Goal: Information Seeking & Learning: Learn about a topic

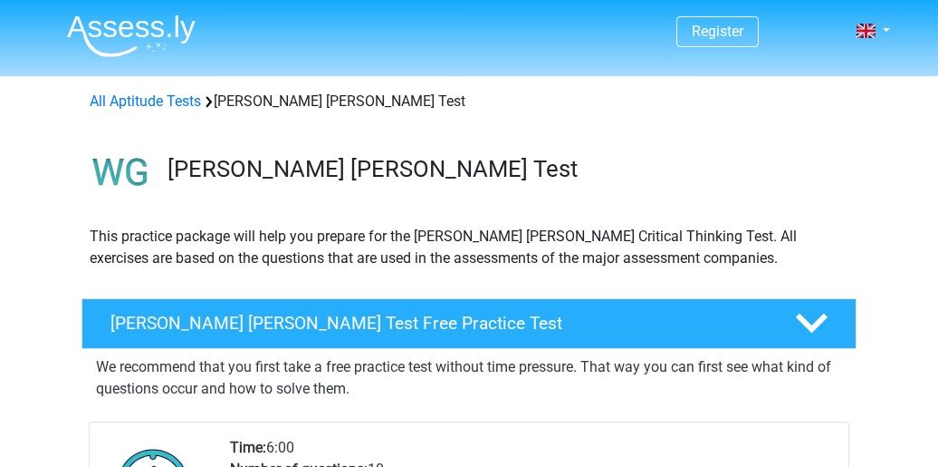
scroll to position [362, 0]
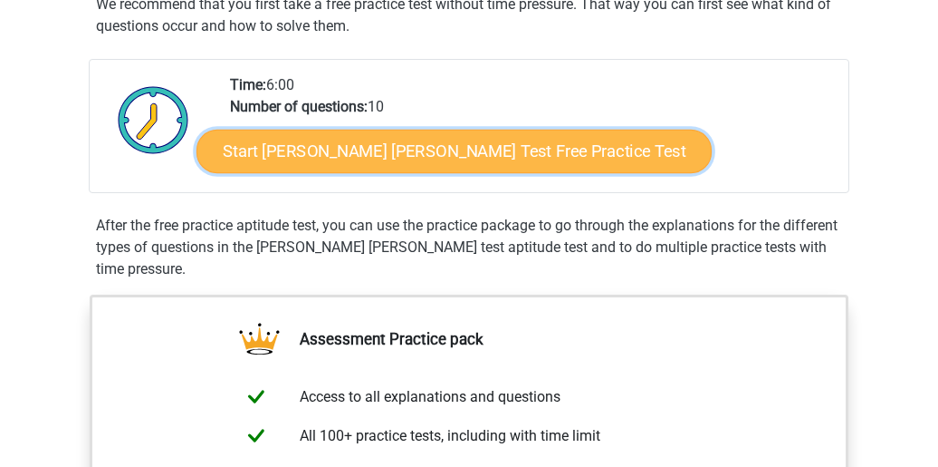
click at [340, 152] on link "Start Watson Glaser Test Free Practice Test" at bounding box center [454, 151] width 515 height 43
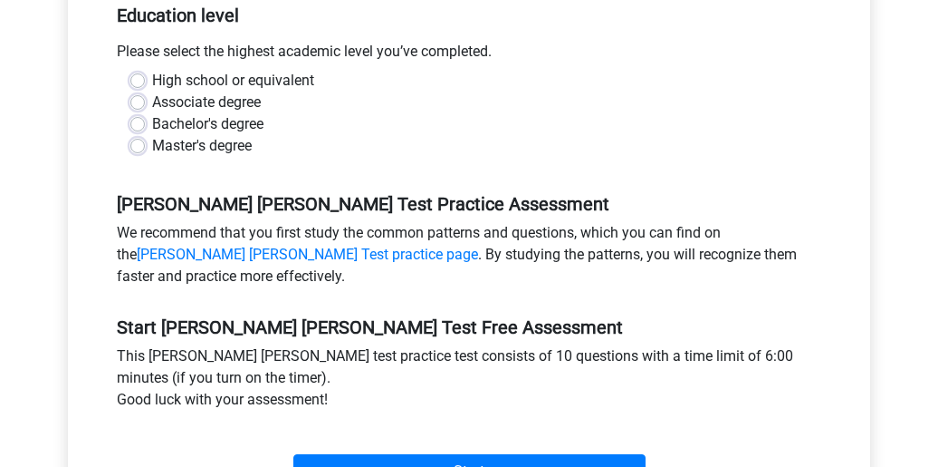
scroll to position [362, 0]
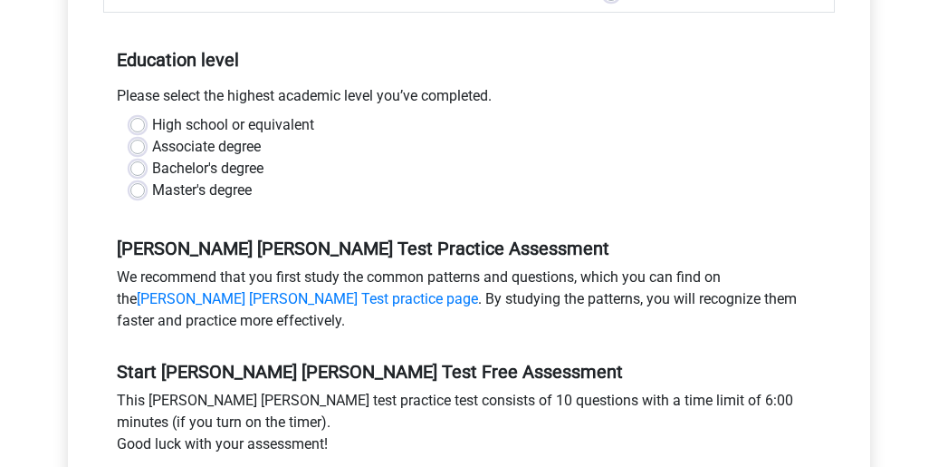
click at [216, 179] on label "Master's degree" at bounding box center [202, 190] width 100 height 22
click at [145, 179] on input "Master's degree" at bounding box center [137, 188] width 14 height 18
radio input "true"
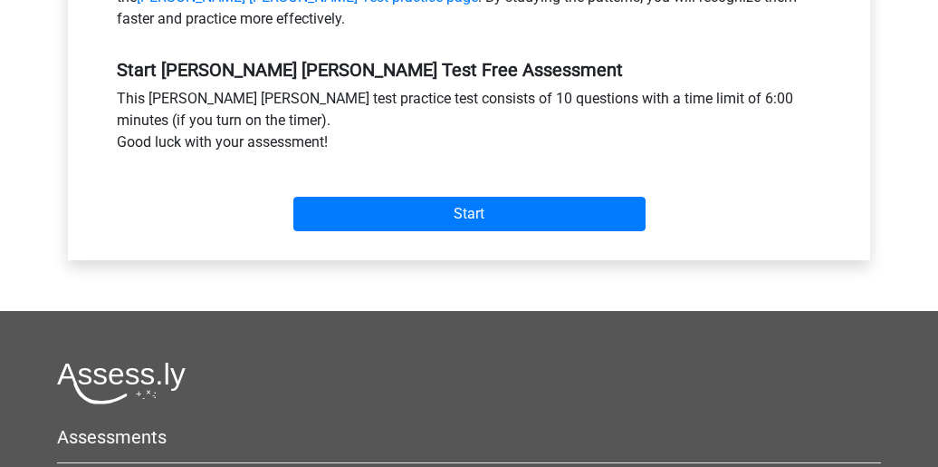
scroll to position [453, 0]
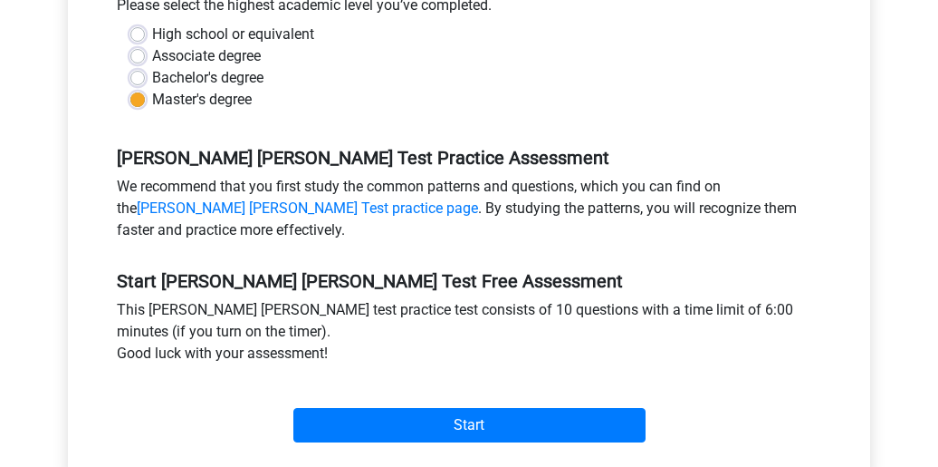
click at [207, 67] on label "Bachelor's degree" at bounding box center [207, 78] width 111 height 22
click at [145, 67] on input "Bachelor's degree" at bounding box center [137, 76] width 14 height 18
radio input "true"
click at [461, 424] on div "Start" at bounding box center [469, 410] width 732 height 78
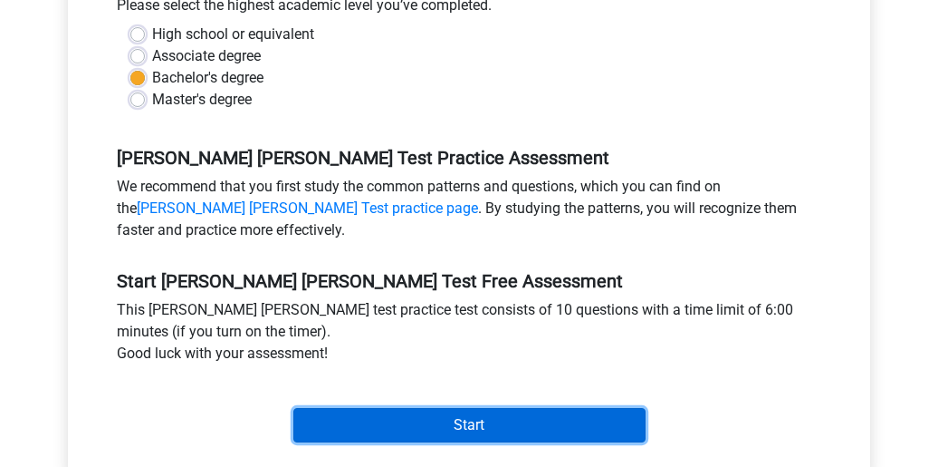
click at [454, 408] on input "Start" at bounding box center [469, 425] width 352 height 34
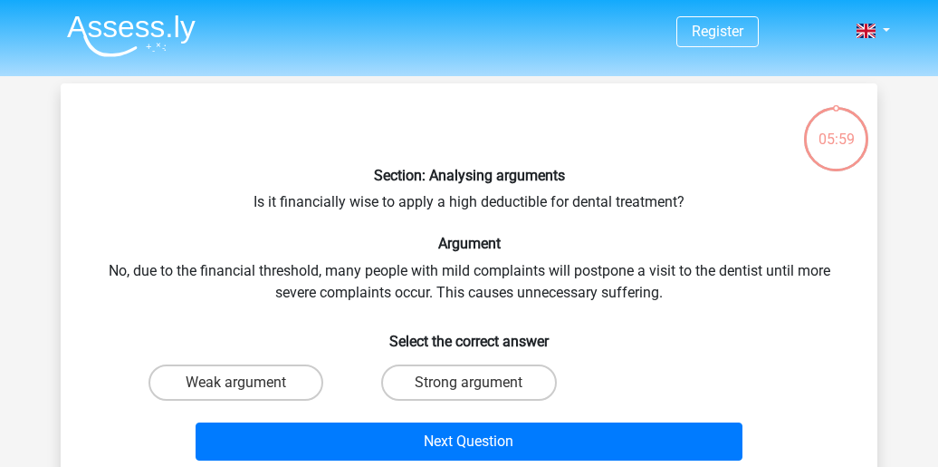
click at [236, 274] on div "Section: Analysing arguments Is it financially wise to apply a high deductible …" at bounding box center [469, 283] width 803 height 370
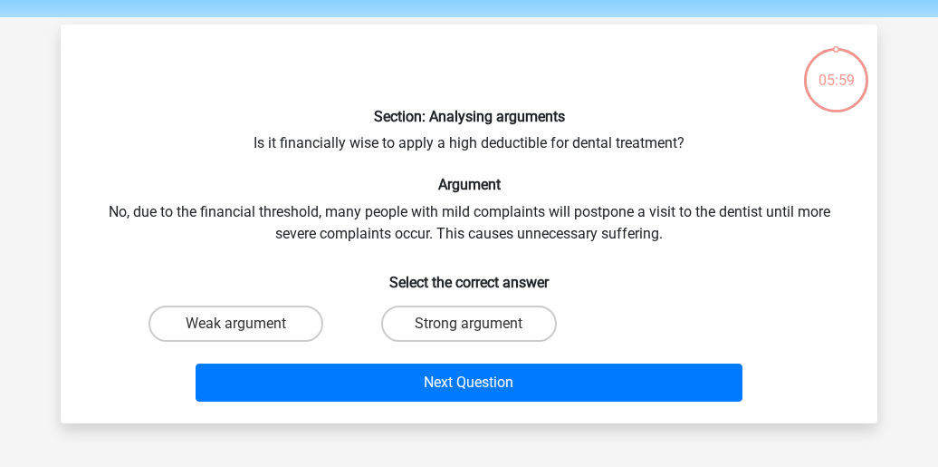
scroll to position [91, 0]
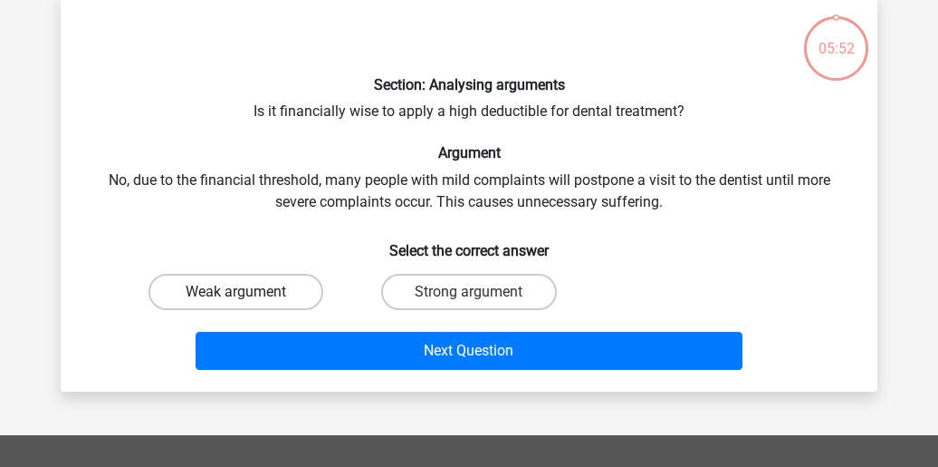
click at [259, 299] on label "Weak argument" at bounding box center [236, 292] width 175 height 36
click at [248, 299] on input "Weak argument" at bounding box center [242, 298] width 12 height 12
radio input "true"
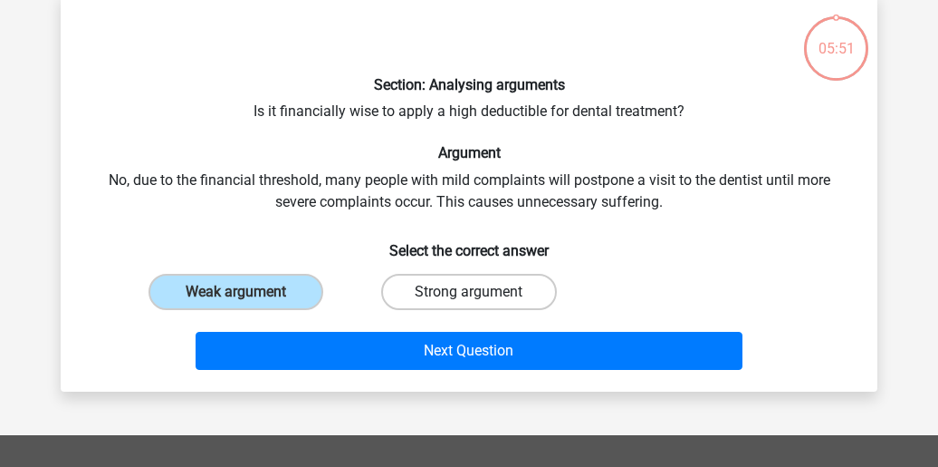
click at [491, 298] on label "Strong argument" at bounding box center [468, 292] width 175 height 36
click at [481, 298] on input "Strong argument" at bounding box center [475, 298] width 12 height 12
radio input "true"
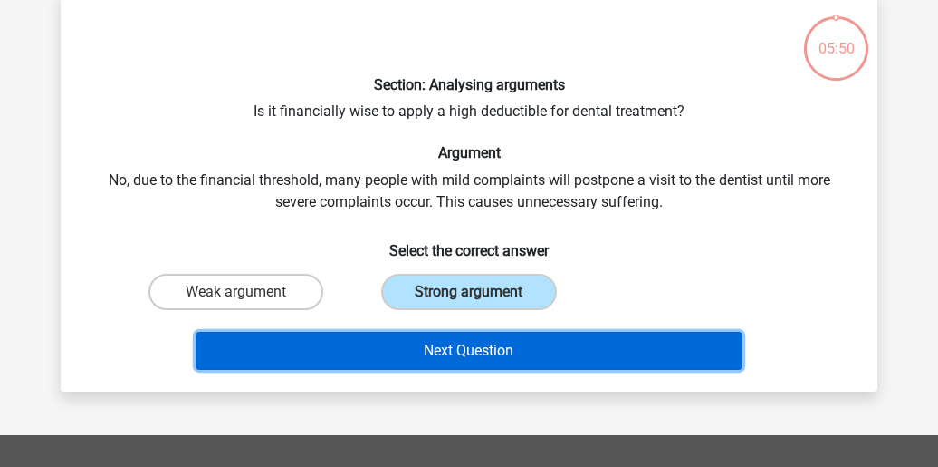
click at [524, 342] on button "Next Question" at bounding box center [470, 351] width 548 height 38
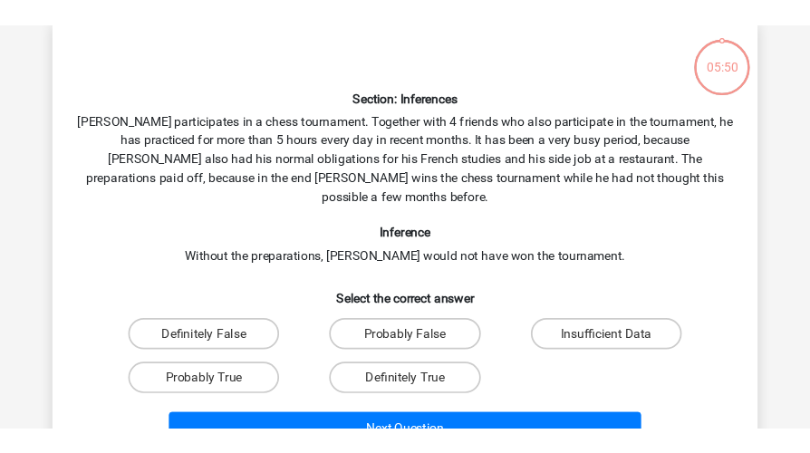
scroll to position [83, 0]
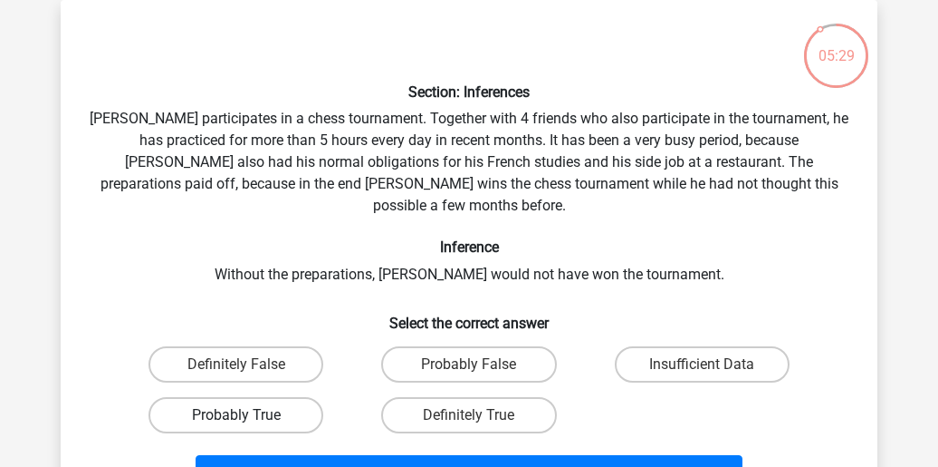
click at [254, 403] on label "Probably True" at bounding box center [236, 415] width 175 height 36
click at [248, 415] on input "Probably True" at bounding box center [242, 421] width 12 height 12
radio input "true"
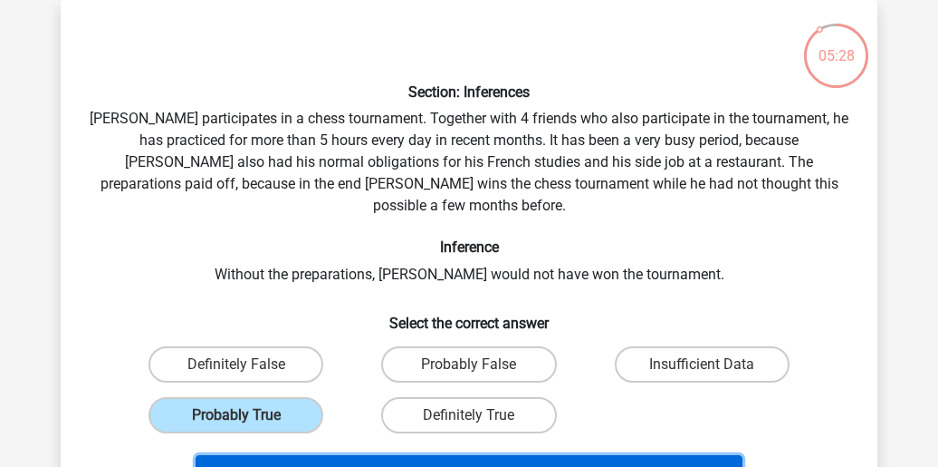
click at [344, 455] on button "Next Question" at bounding box center [470, 474] width 548 height 38
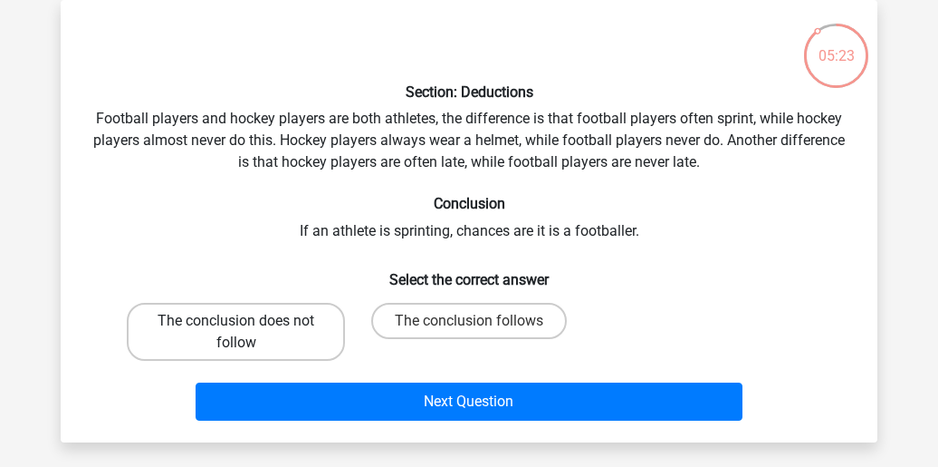
click at [265, 333] on label "The conclusion does not follow" at bounding box center [236, 332] width 218 height 58
click at [248, 332] on input "The conclusion does not follow" at bounding box center [242, 327] width 12 height 12
radio input "true"
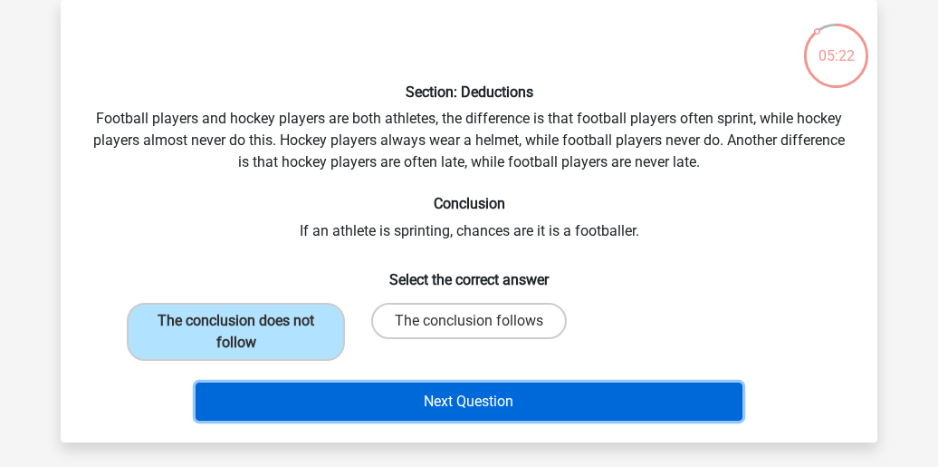
click at [347, 393] on button "Next Question" at bounding box center [470, 401] width 548 height 38
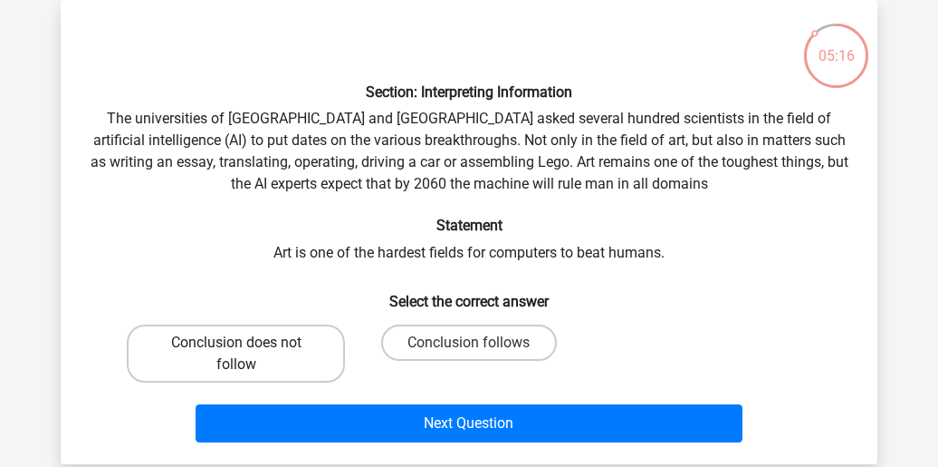
click at [244, 360] on label "Conclusion does not follow" at bounding box center [236, 353] width 218 height 58
click at [244, 354] on input "Conclusion does not follow" at bounding box center [242, 348] width 12 height 12
radio input "true"
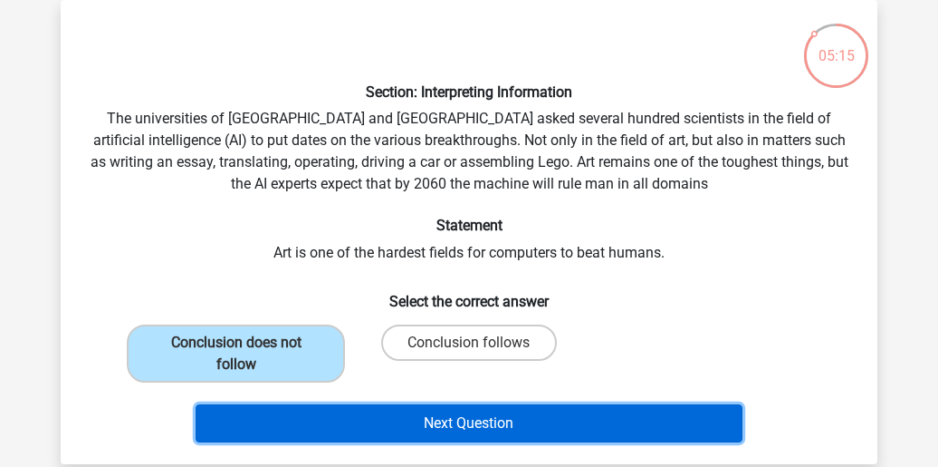
click at [294, 405] on button "Next Question" at bounding box center [470, 423] width 548 height 38
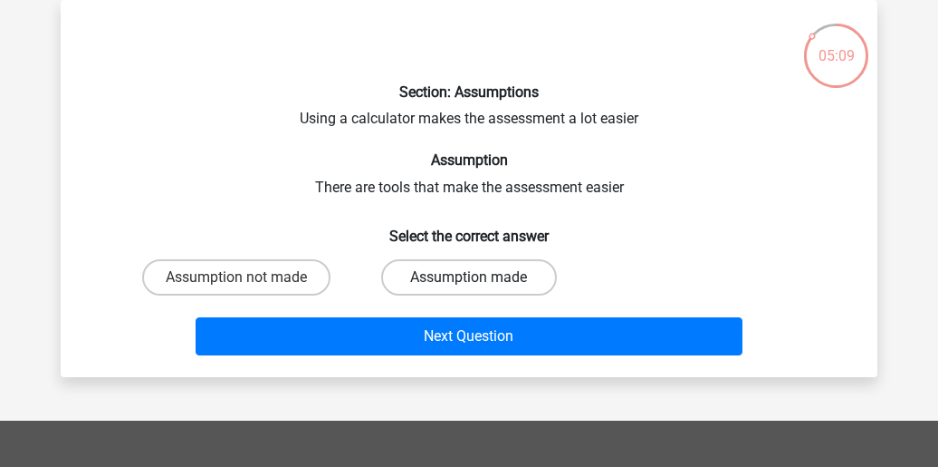
click at [444, 264] on label "Assumption made" at bounding box center [468, 277] width 175 height 36
click at [469, 277] on input "Assumption made" at bounding box center [475, 283] width 12 height 12
radio input "true"
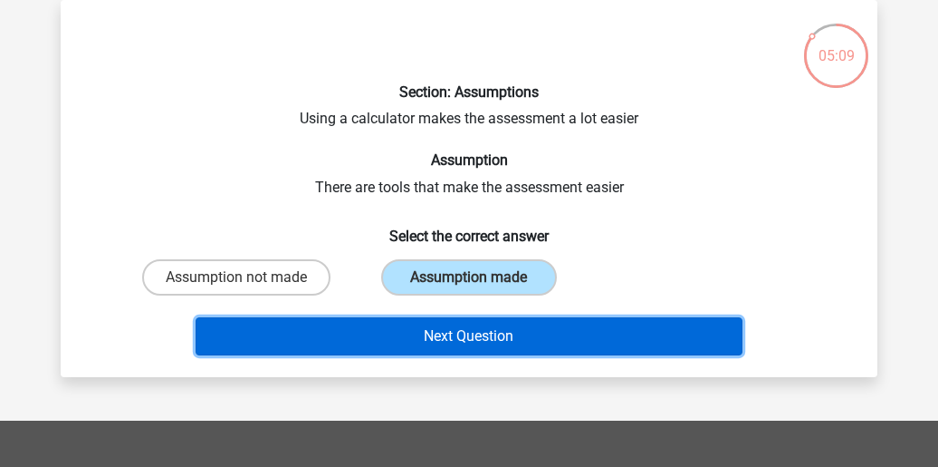
click at [476, 342] on button "Next Question" at bounding box center [470, 336] width 548 height 38
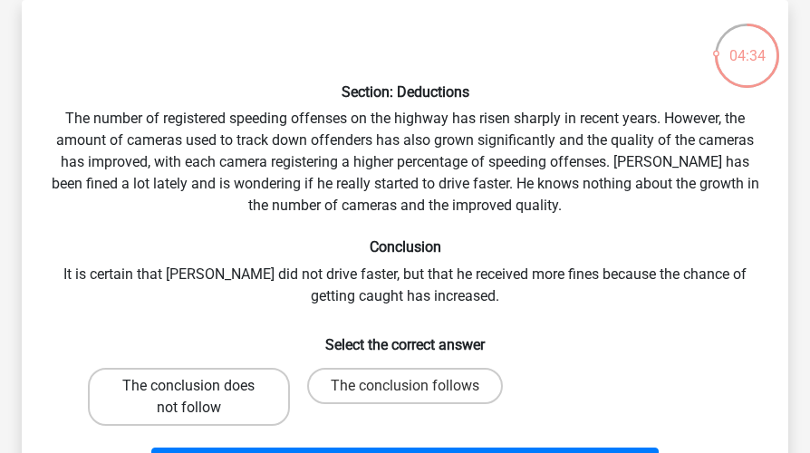
click at [249, 388] on label "The conclusion does not follow" at bounding box center [189, 397] width 202 height 58
click at [200, 388] on input "The conclusion does not follow" at bounding box center [194, 392] width 12 height 12
radio input "true"
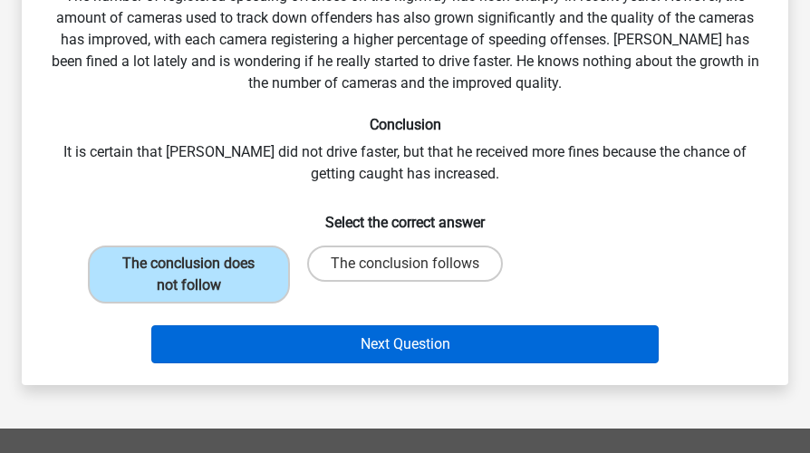
scroll to position [174, 0]
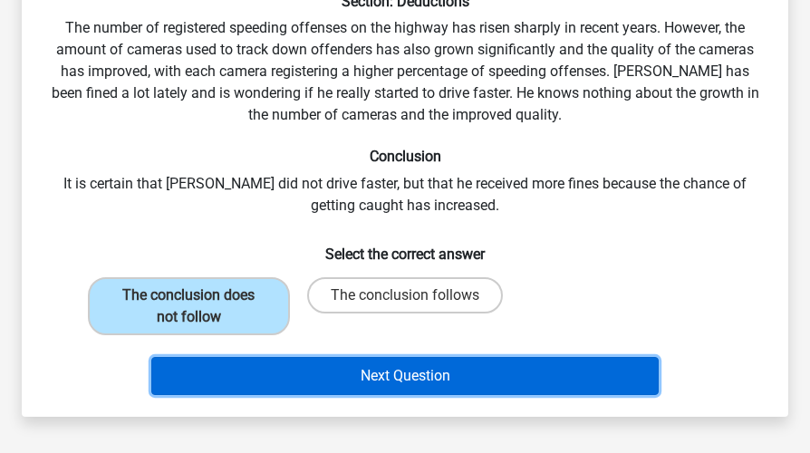
click at [379, 360] on button "Next Question" at bounding box center [404, 376] width 507 height 38
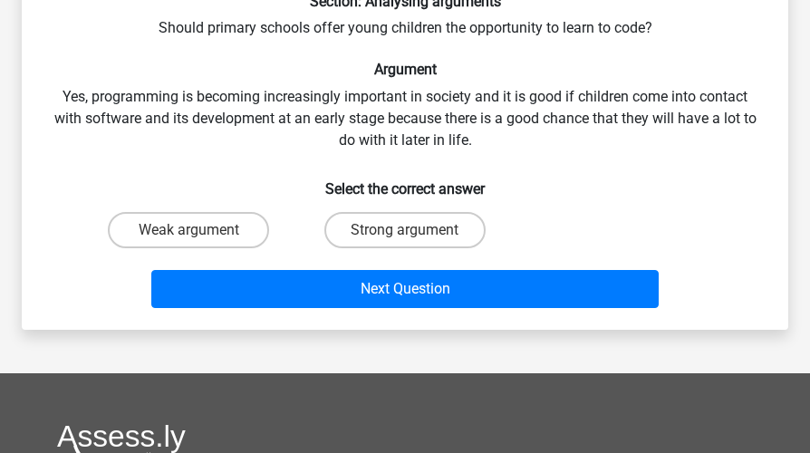
scroll to position [83, 0]
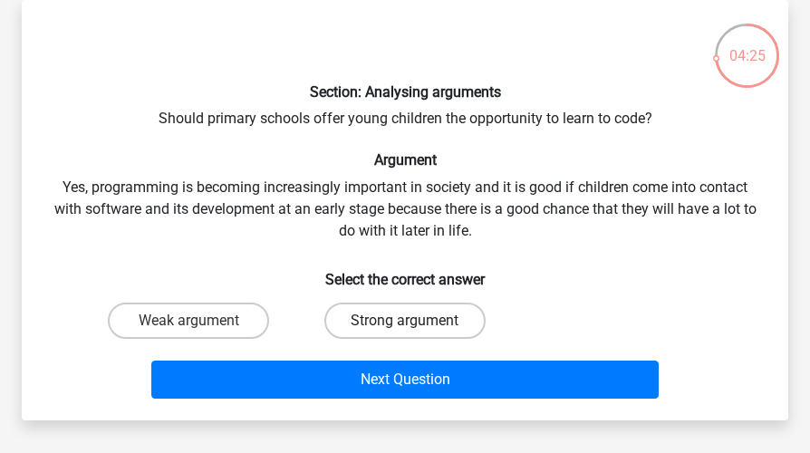
click at [388, 316] on label "Strong argument" at bounding box center [404, 321] width 161 height 36
click at [405, 321] on input "Strong argument" at bounding box center [411, 327] width 12 height 12
radio input "true"
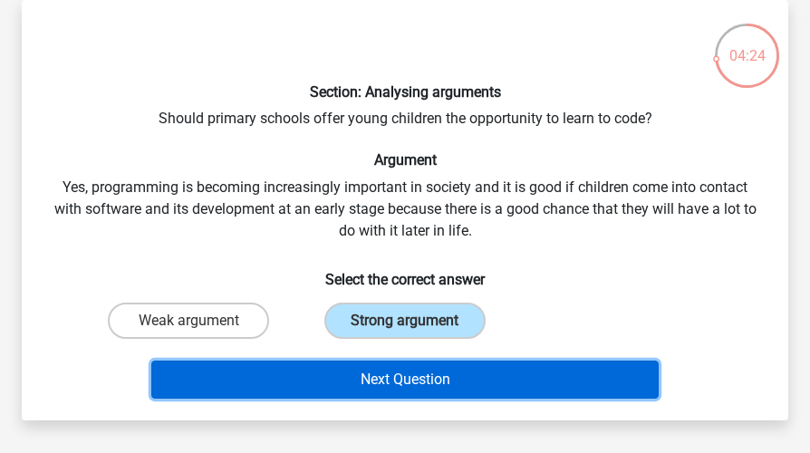
click at [405, 373] on button "Next Question" at bounding box center [404, 380] width 507 height 38
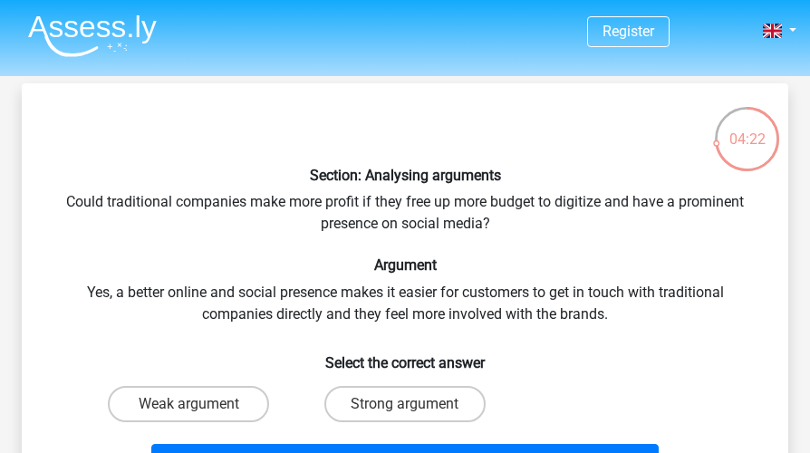
scroll to position [91, 0]
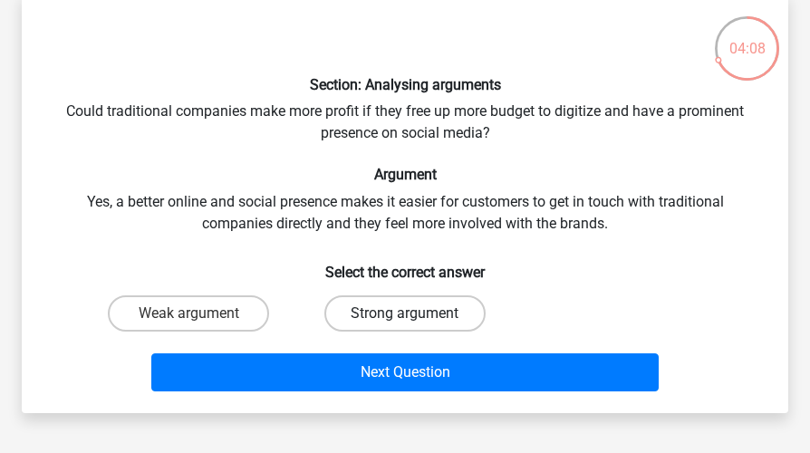
click at [460, 317] on label "Strong argument" at bounding box center [404, 313] width 161 height 36
click at [417, 317] on input "Strong argument" at bounding box center [411, 319] width 12 height 12
radio input "true"
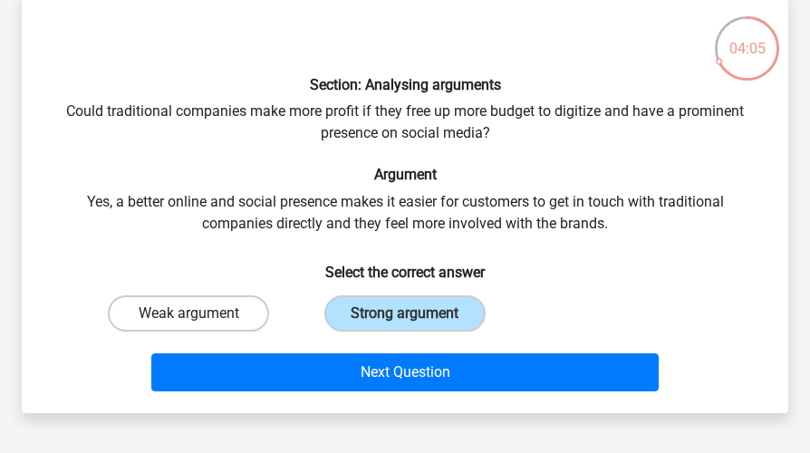
click at [239, 313] on label "Weak argument" at bounding box center [188, 313] width 161 height 36
click at [200, 313] on input "Weak argument" at bounding box center [194, 319] width 12 height 12
radio input "true"
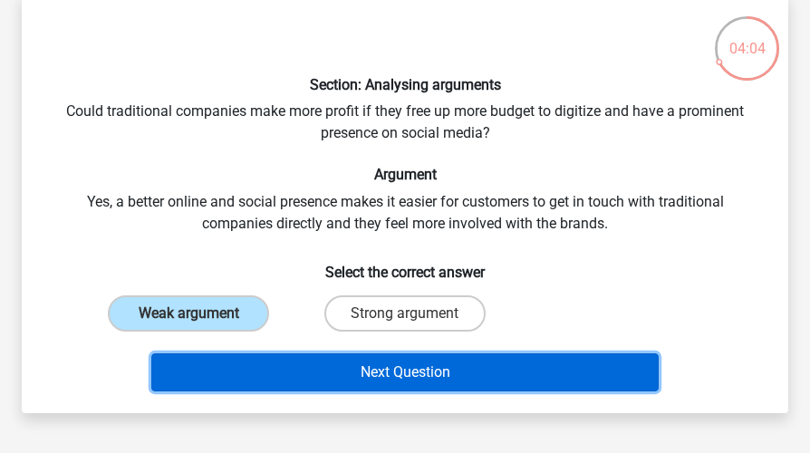
click at [313, 361] on button "Next Question" at bounding box center [404, 372] width 507 height 38
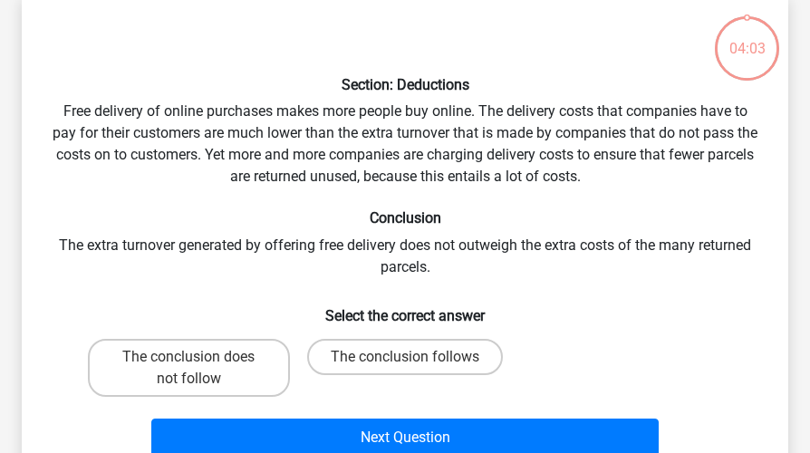
scroll to position [83, 0]
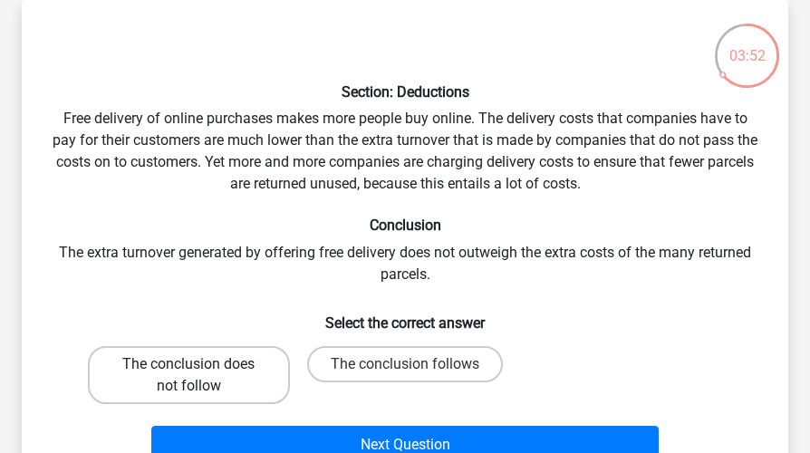
click at [187, 366] on label "The conclusion does not follow" at bounding box center [189, 375] width 202 height 58
click at [188, 366] on input "The conclusion does not follow" at bounding box center [194, 370] width 12 height 12
radio input "true"
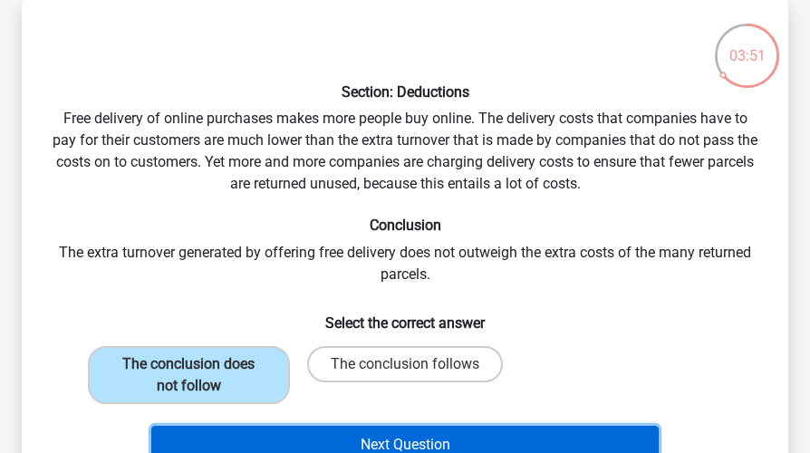
click at [325, 430] on button "Next Question" at bounding box center [404, 445] width 507 height 38
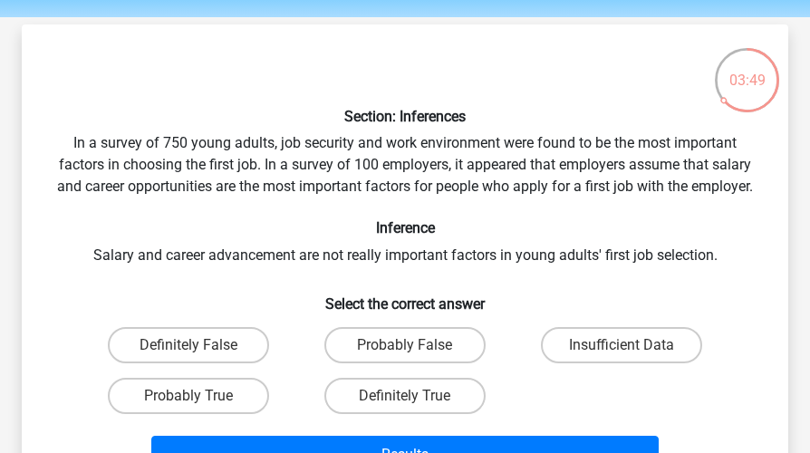
scroll to position [91, 0]
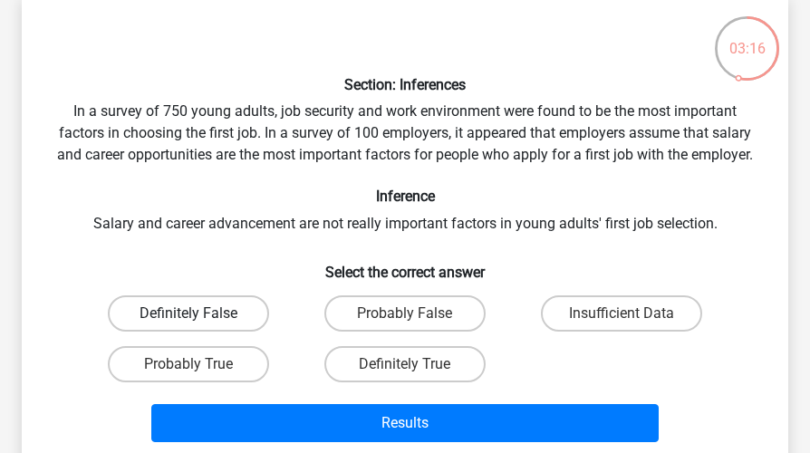
click at [257, 310] on label "Definitely False" at bounding box center [188, 313] width 161 height 36
click at [200, 313] on input "Definitely False" at bounding box center [194, 319] width 12 height 12
radio input "true"
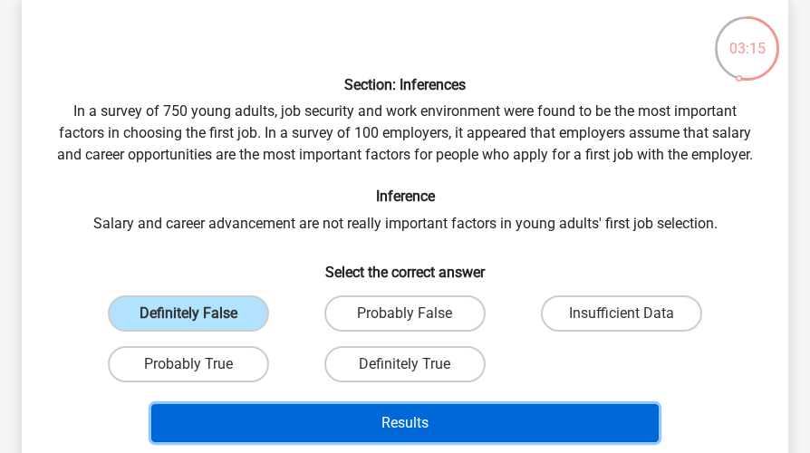
click at [342, 412] on button "Results" at bounding box center [404, 423] width 507 height 38
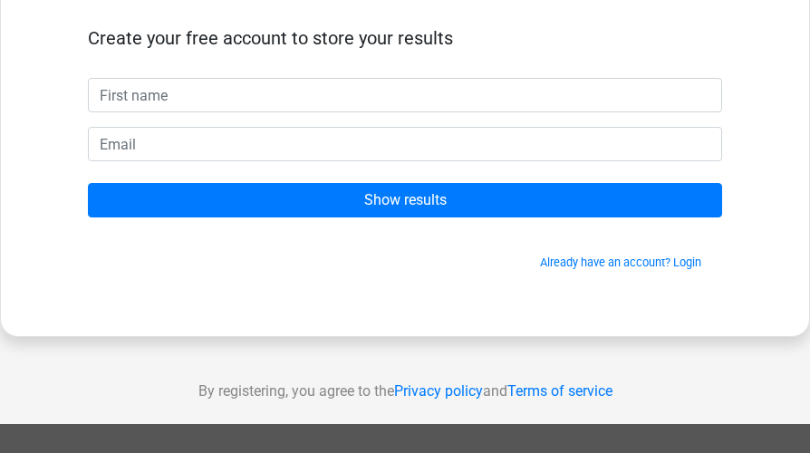
scroll to position [91, 0]
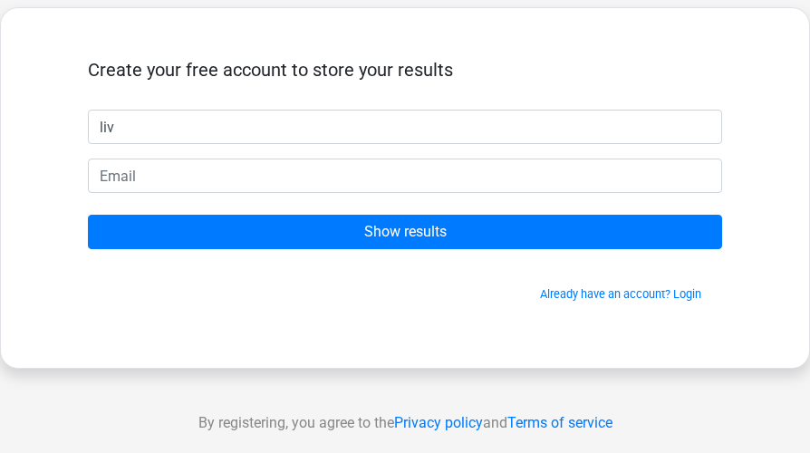
type input "liv"
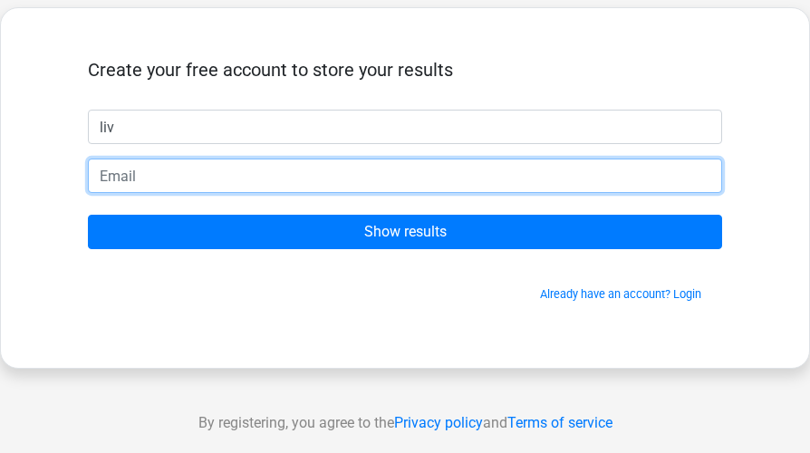
click at [260, 164] on input "email" at bounding box center [405, 176] width 634 height 34
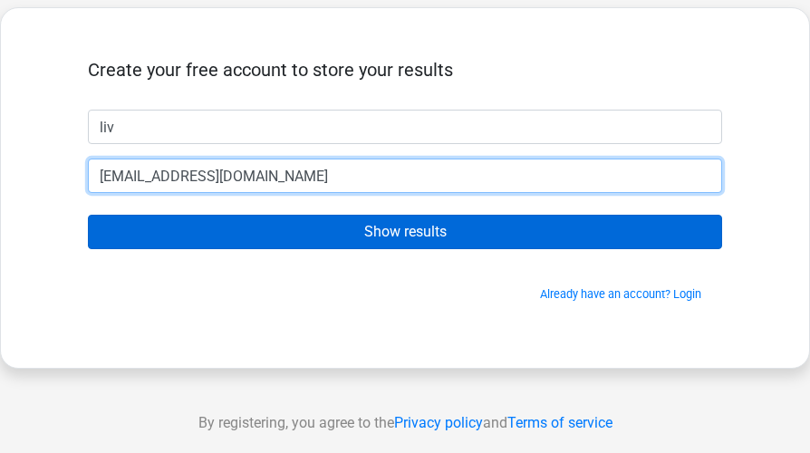
type input "[EMAIL_ADDRESS][DOMAIN_NAME]"
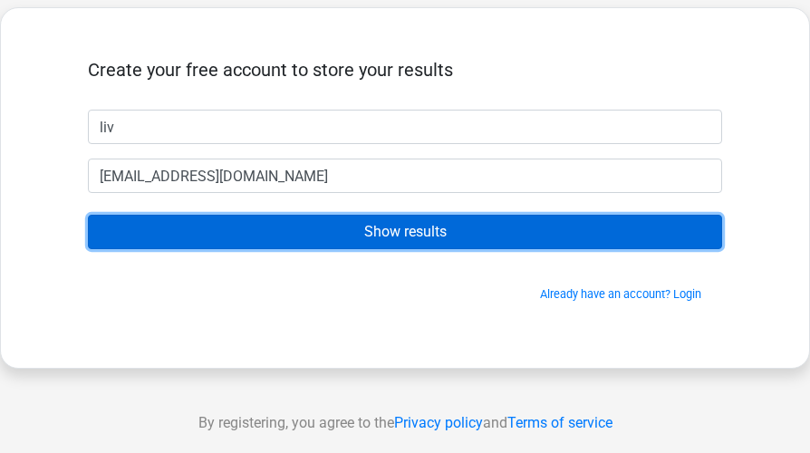
click at [447, 221] on input "Show results" at bounding box center [405, 232] width 634 height 34
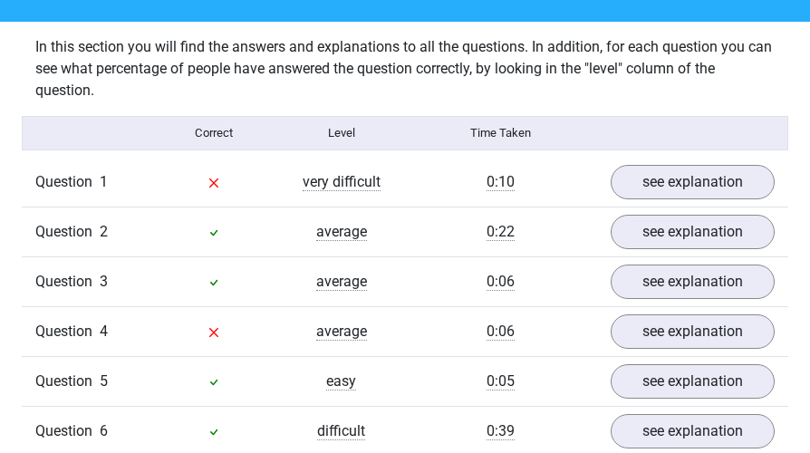
scroll to position [1449, 0]
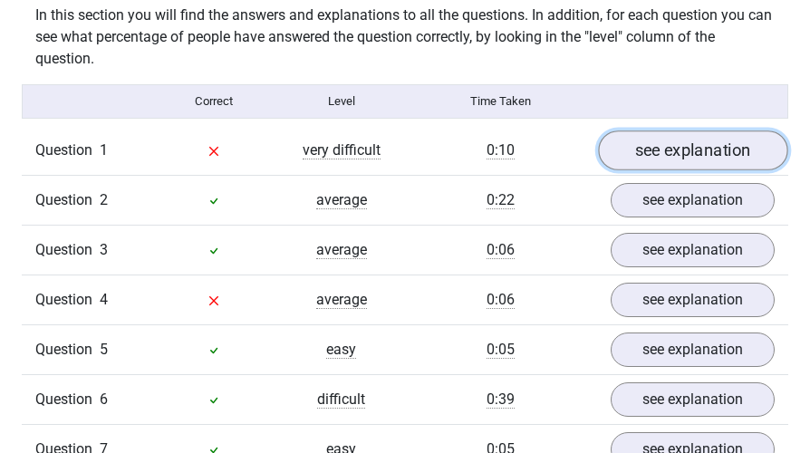
click at [628, 147] on link "see explanation" at bounding box center [692, 150] width 189 height 40
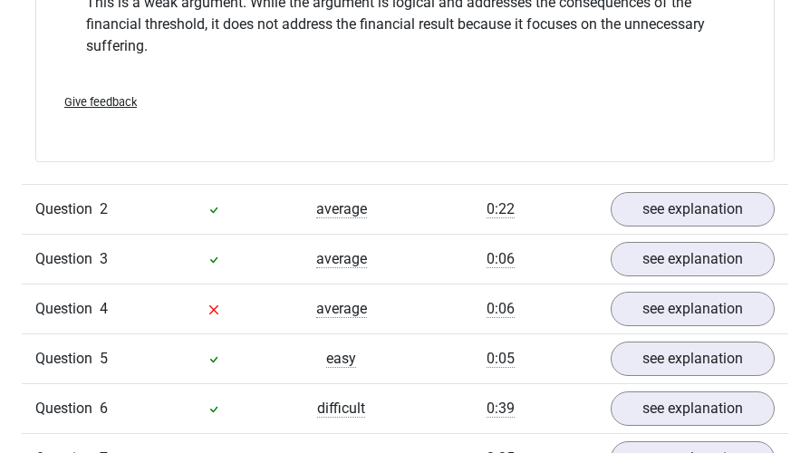
scroll to position [1993, 0]
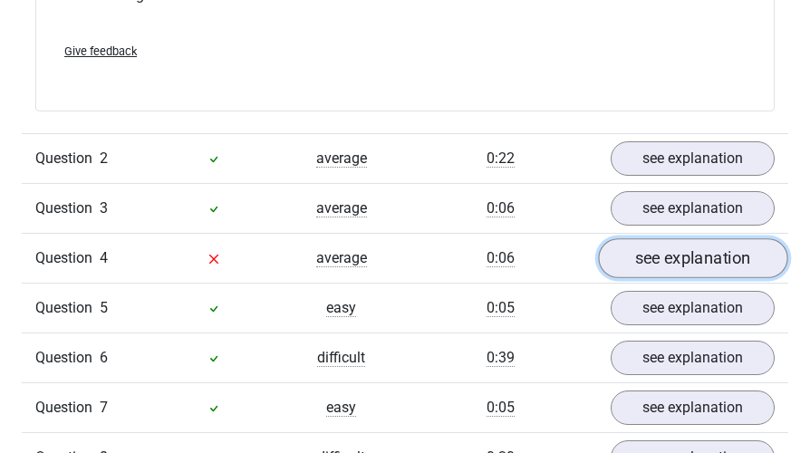
click at [657, 247] on link "see explanation" at bounding box center [692, 259] width 189 height 40
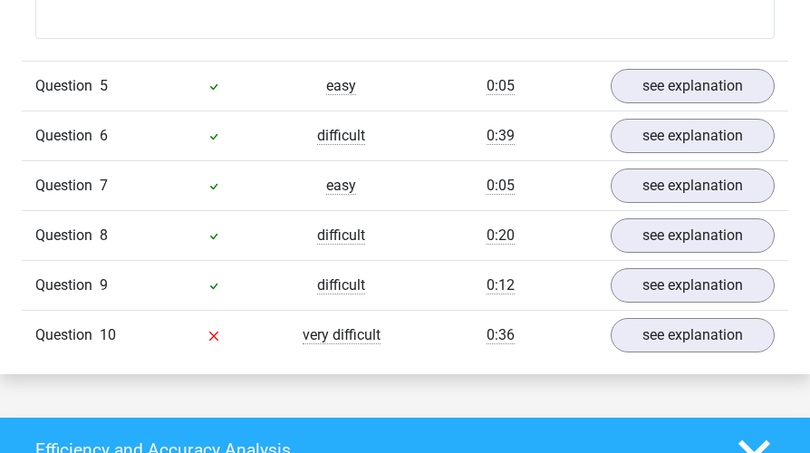
scroll to position [2808, 0]
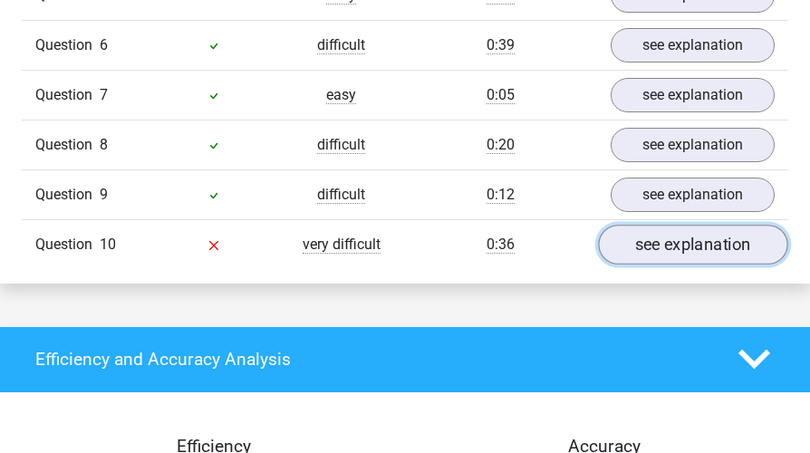
click at [639, 235] on link "see explanation" at bounding box center [692, 245] width 189 height 40
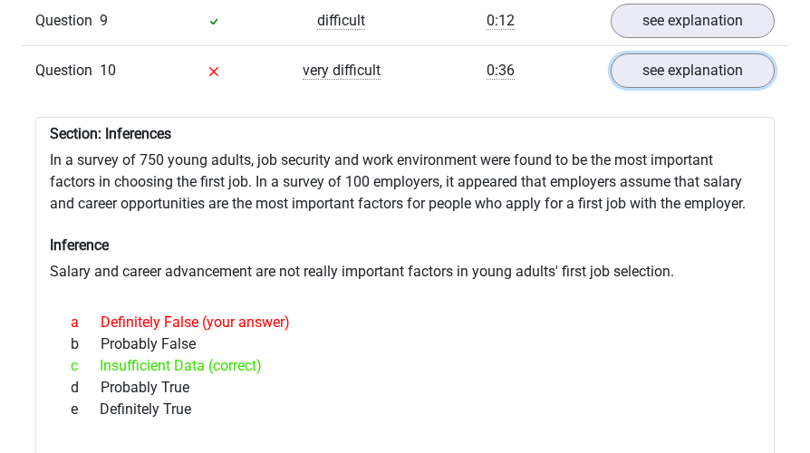
scroll to position [2989, 0]
